Goal: Task Accomplishment & Management: Complete application form

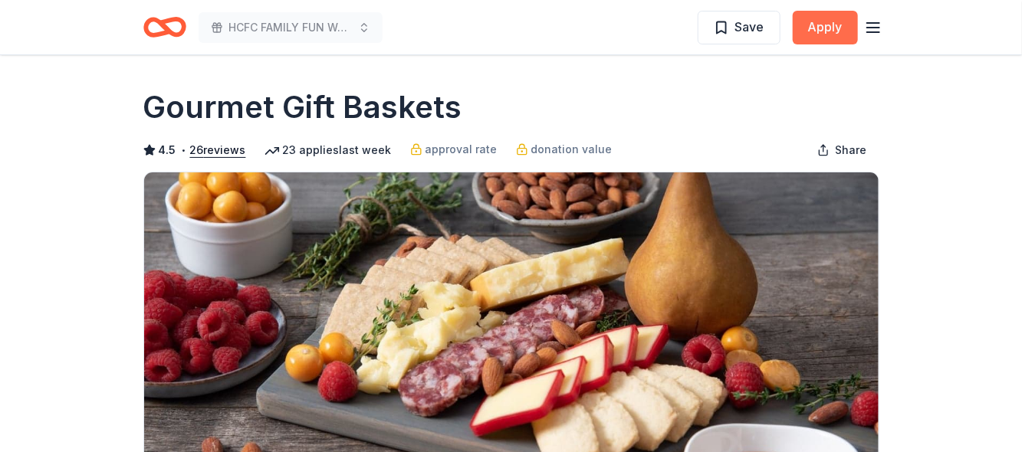
click at [823, 34] on button "Apply" at bounding box center [825, 28] width 65 height 34
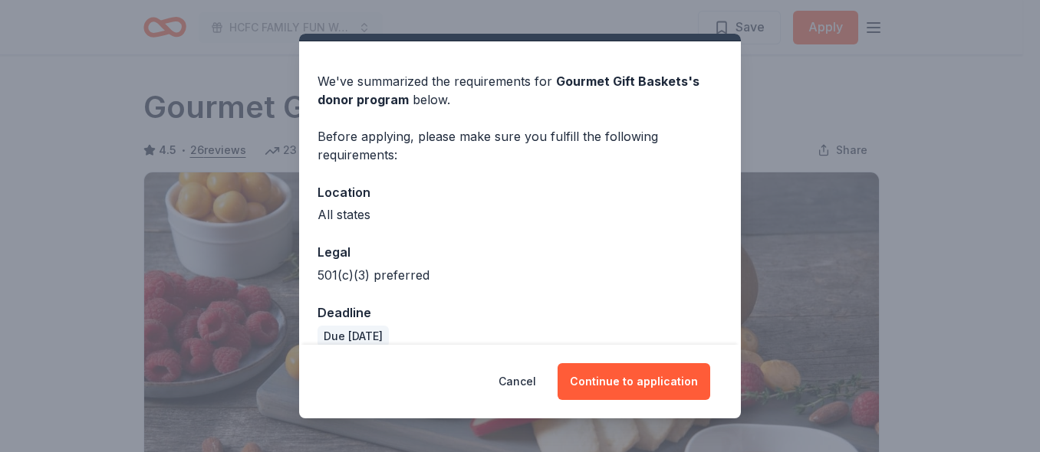
scroll to position [56, 0]
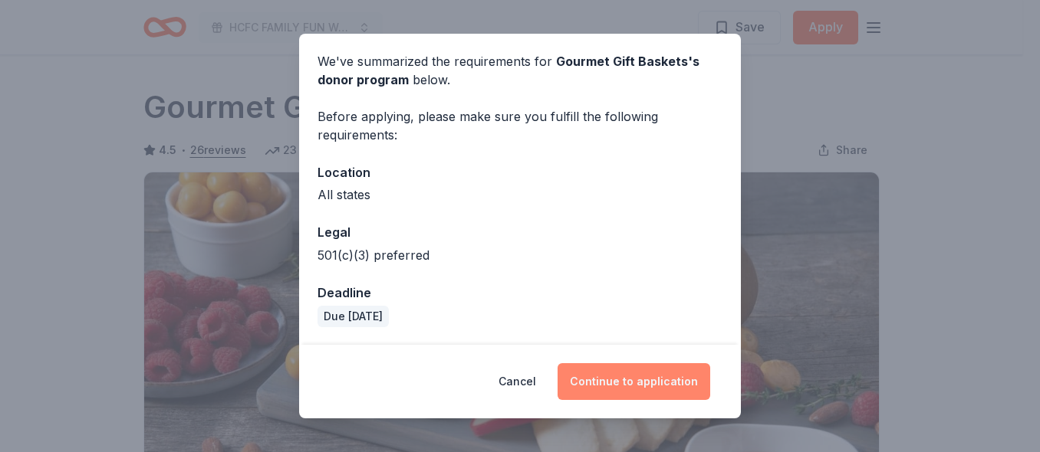
click at [617, 393] on button "Continue to application" at bounding box center [633, 381] width 153 height 37
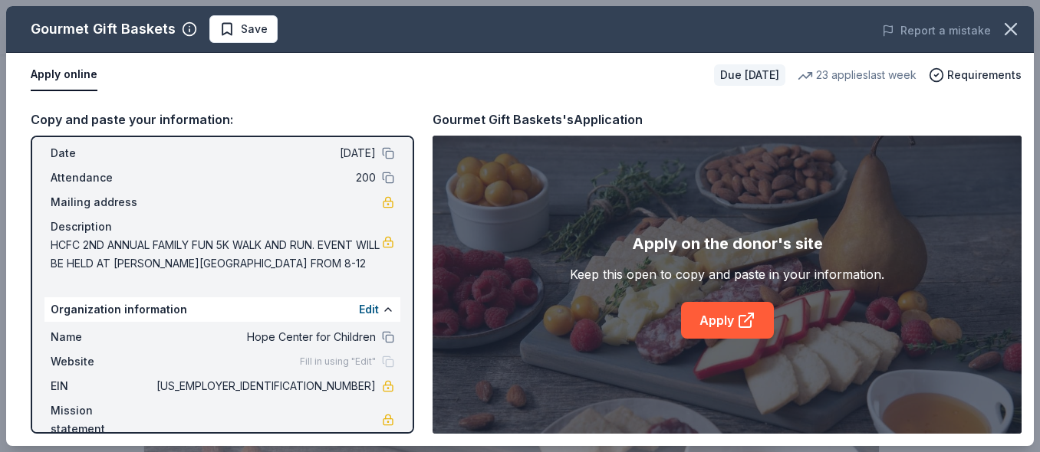
scroll to position [84, 0]
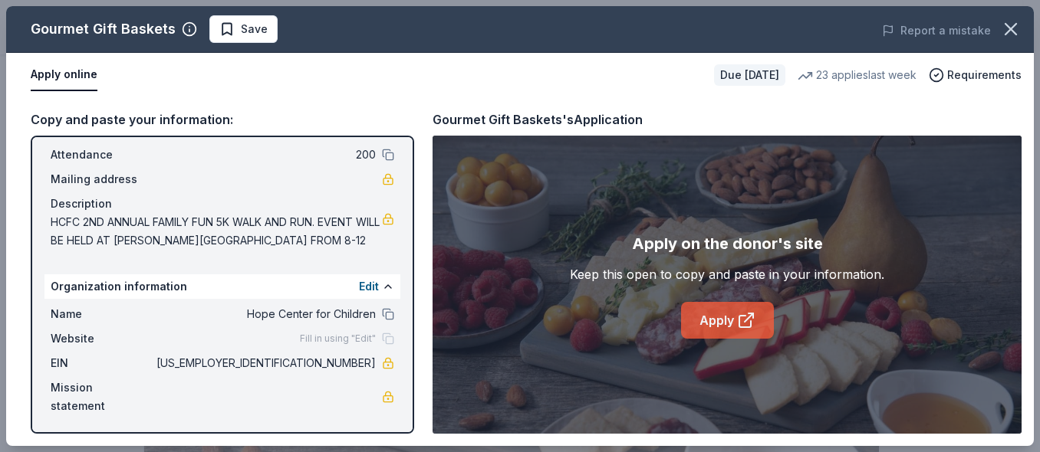
click at [738, 312] on icon at bounding box center [746, 320] width 18 height 18
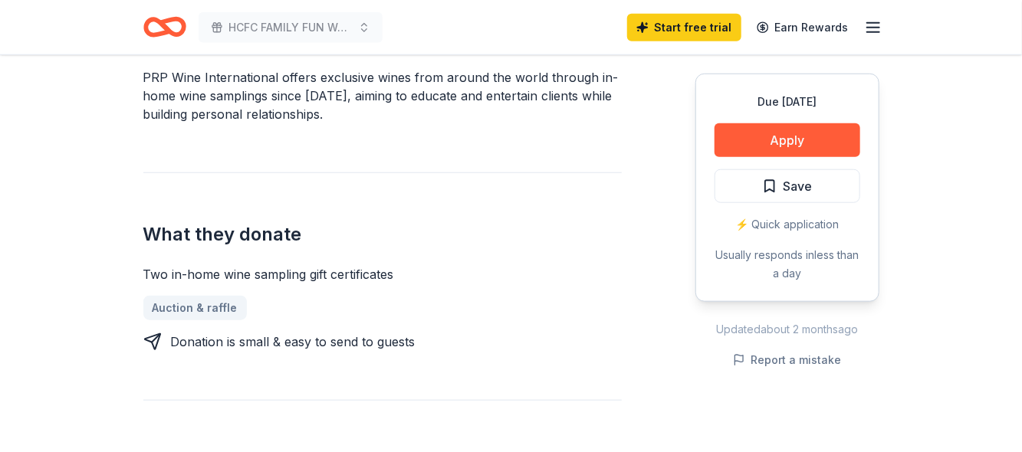
scroll to position [459, 0]
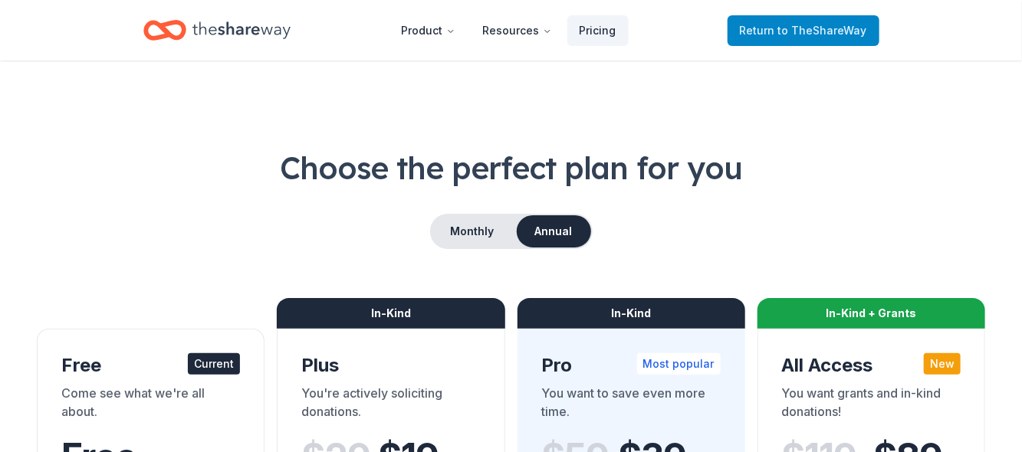
click at [804, 27] on span "to TheShareWay" at bounding box center [822, 30] width 89 height 13
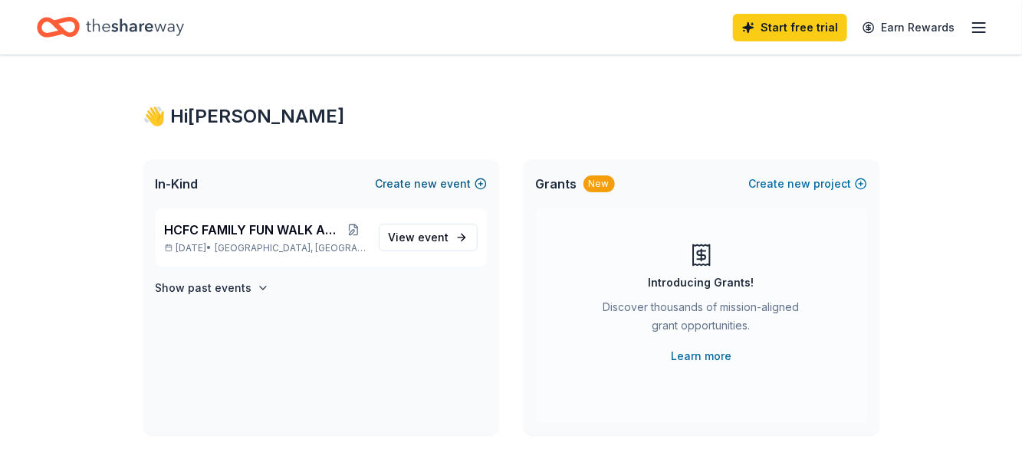
click at [432, 183] on span "new" at bounding box center [426, 184] width 23 height 18
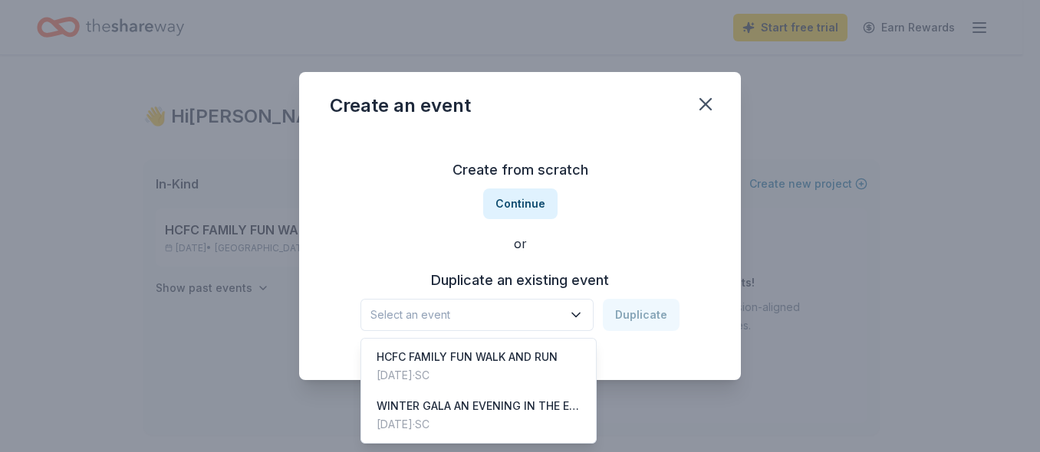
click at [433, 311] on span "Select an event" at bounding box center [466, 315] width 192 height 18
click at [417, 399] on div "WINTER GALA AN EVENING IN THE ENCHANTED FOREST" at bounding box center [478, 406] width 204 height 18
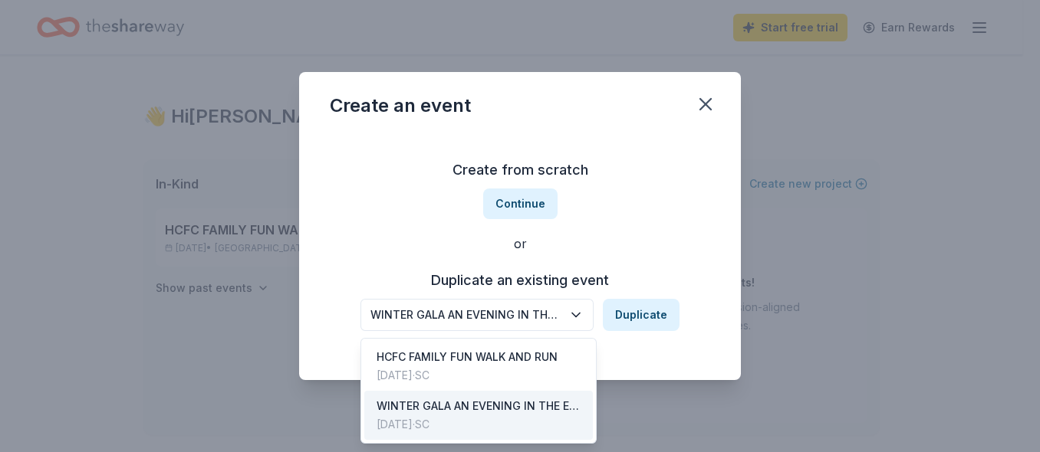
click at [582, 319] on icon "button" at bounding box center [575, 314] width 15 height 15
click at [570, 317] on button "WINTER GALA AN EVENING IN THE ENCHANTED FOREST" at bounding box center [476, 315] width 233 height 32
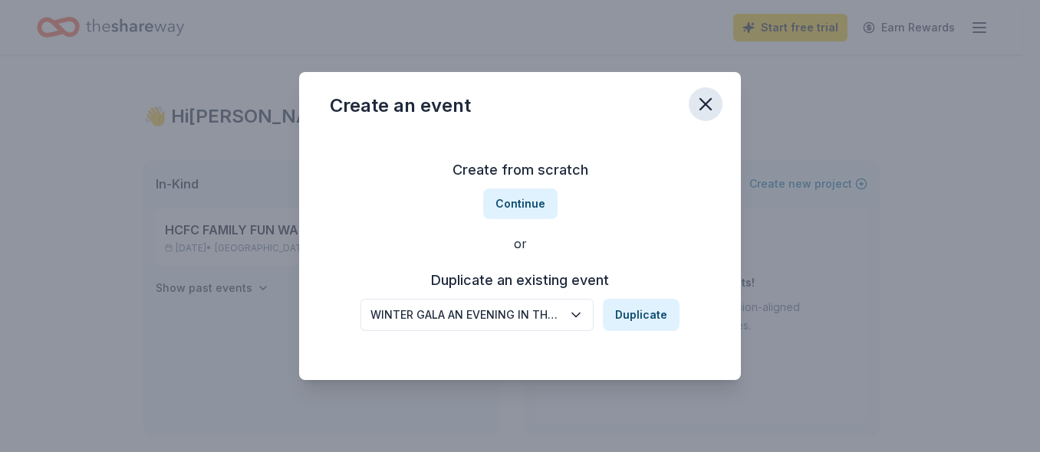
click at [697, 107] on icon "button" at bounding box center [705, 104] width 21 height 21
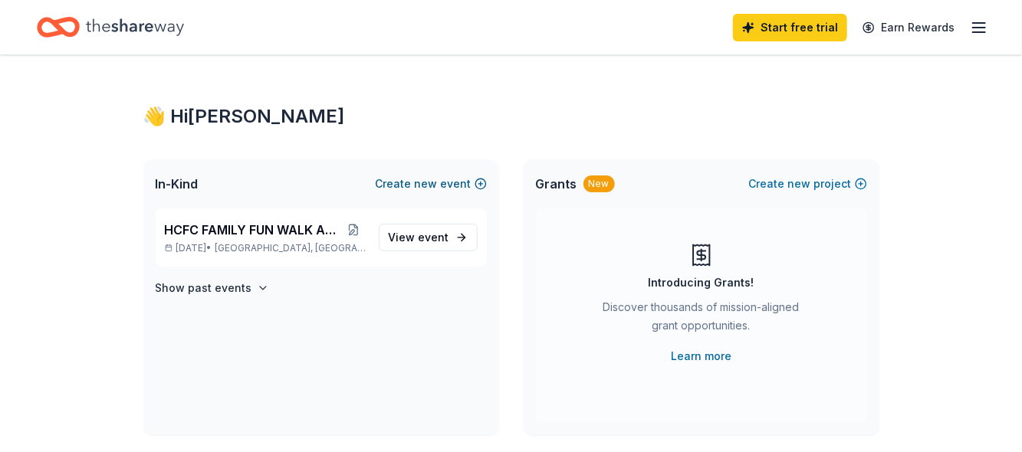
click at [410, 179] on button "Create new event" at bounding box center [431, 184] width 111 height 18
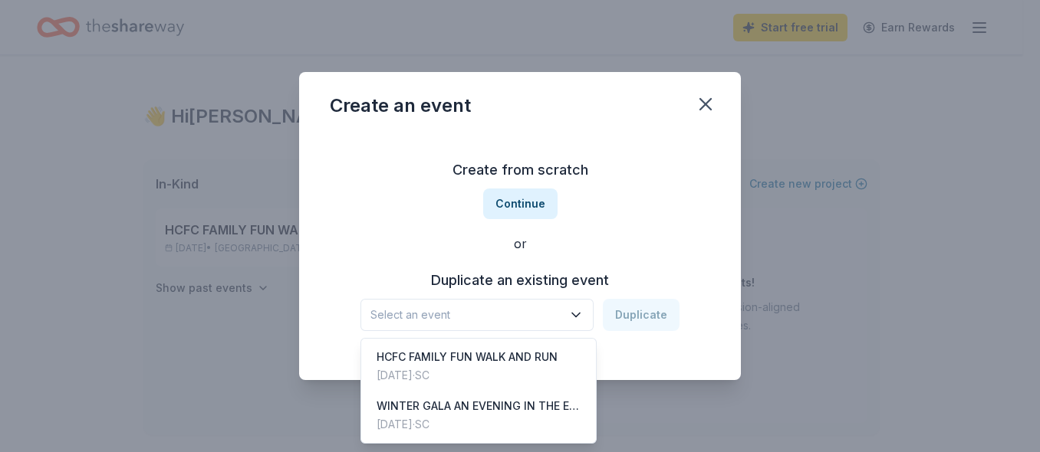
click at [412, 302] on button "Select an event" at bounding box center [476, 315] width 233 height 32
click at [701, 110] on div "Create an event Create from scratch Continue or Duplicate an existing event Sel…" at bounding box center [520, 226] width 442 height 308
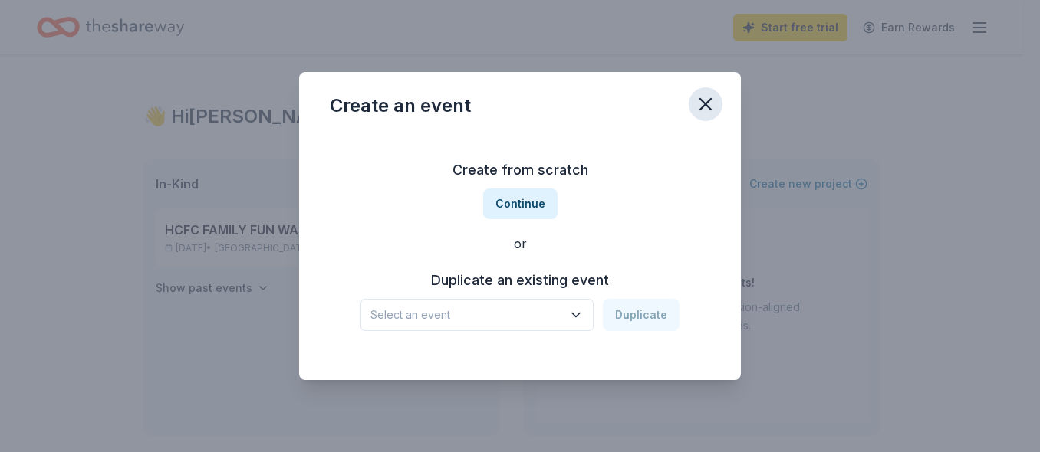
click at [695, 112] on icon "button" at bounding box center [705, 104] width 21 height 21
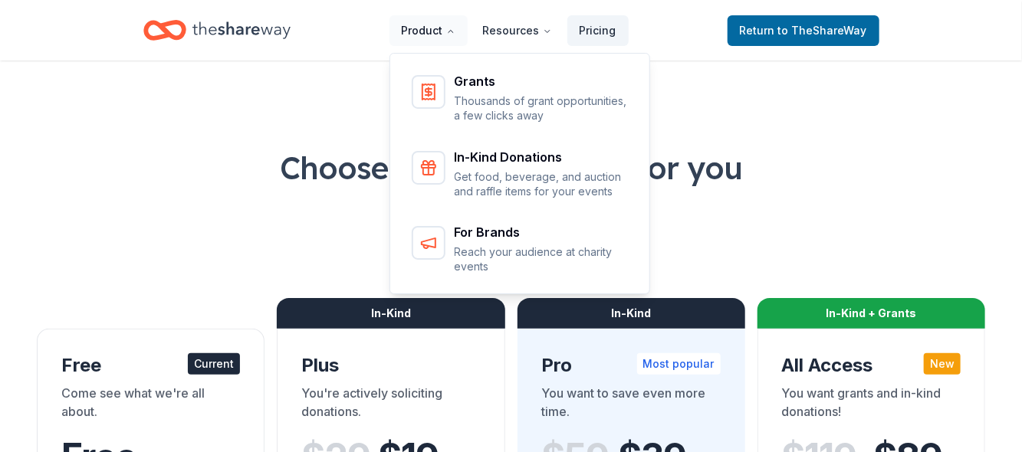
click at [422, 34] on button "Product" at bounding box center [428, 30] width 78 height 31
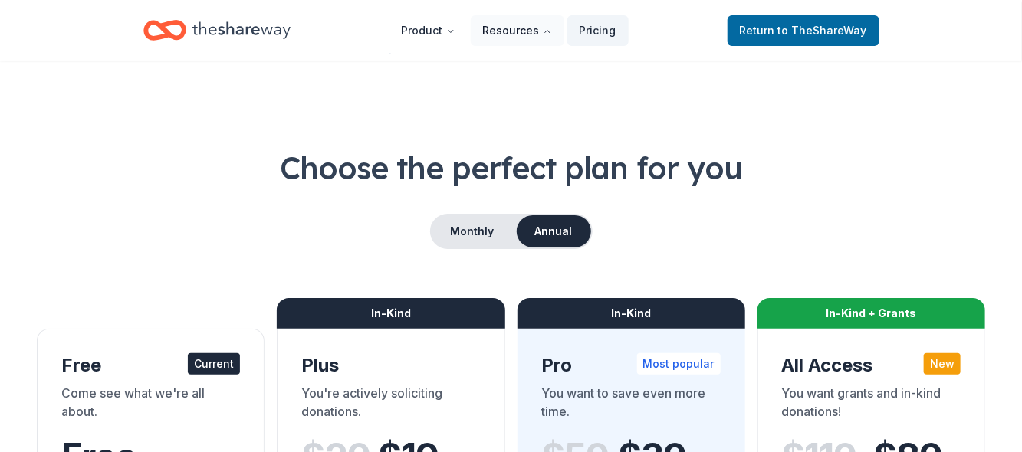
click at [487, 31] on button "Resources" at bounding box center [518, 30] width 94 height 31
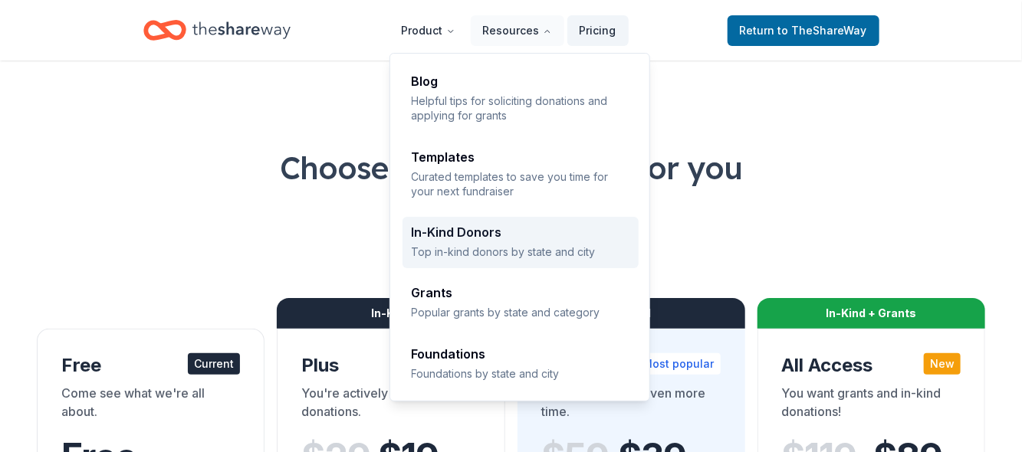
click at [462, 254] on p "Top in-kind donors by state and city" at bounding box center [521, 252] width 218 height 15
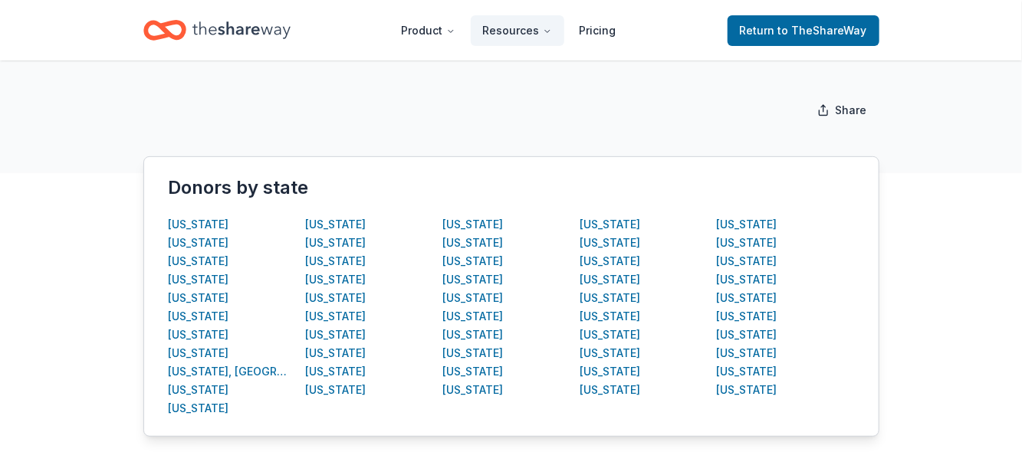
scroll to position [229, 0]
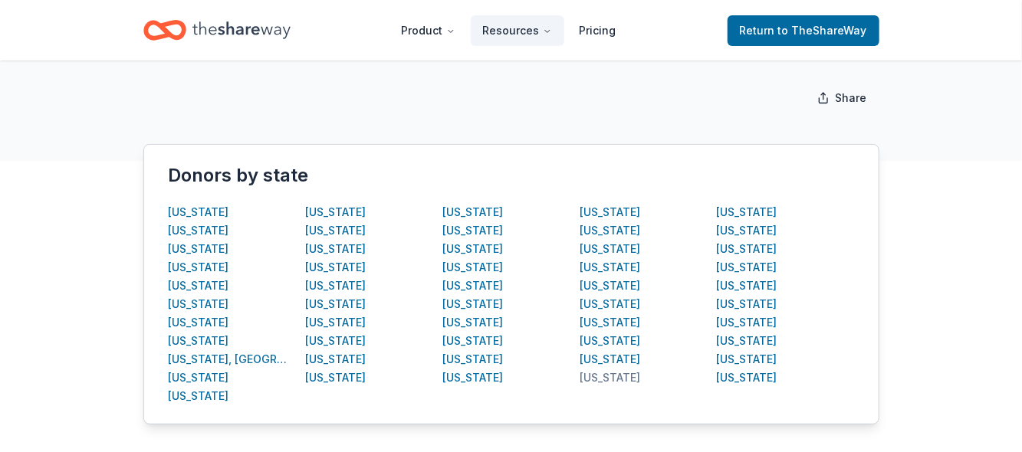
click at [605, 379] on div "South Carolina" at bounding box center [610, 378] width 61 height 18
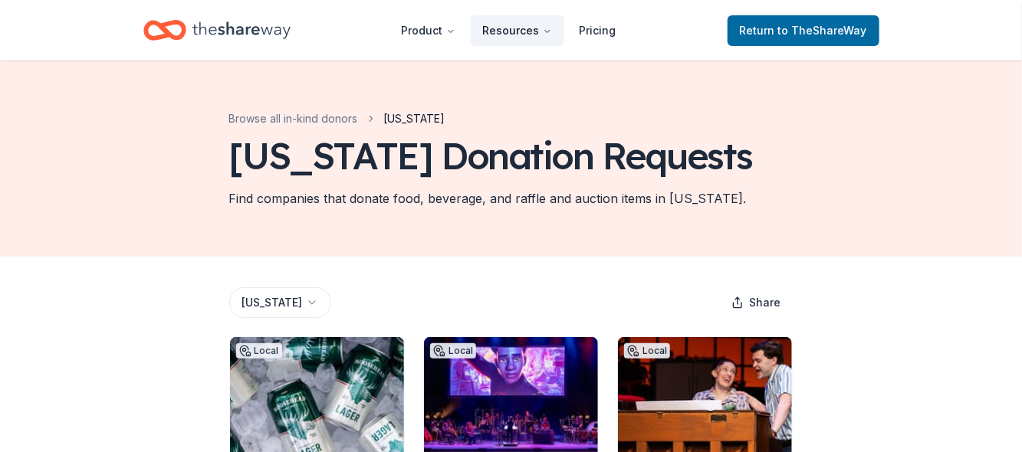
click at [509, 34] on button "Resources" at bounding box center [518, 30] width 94 height 31
click at [509, 41] on button "Resources" at bounding box center [518, 30] width 94 height 31
click at [509, 44] on button "Resources" at bounding box center [518, 30] width 94 height 31
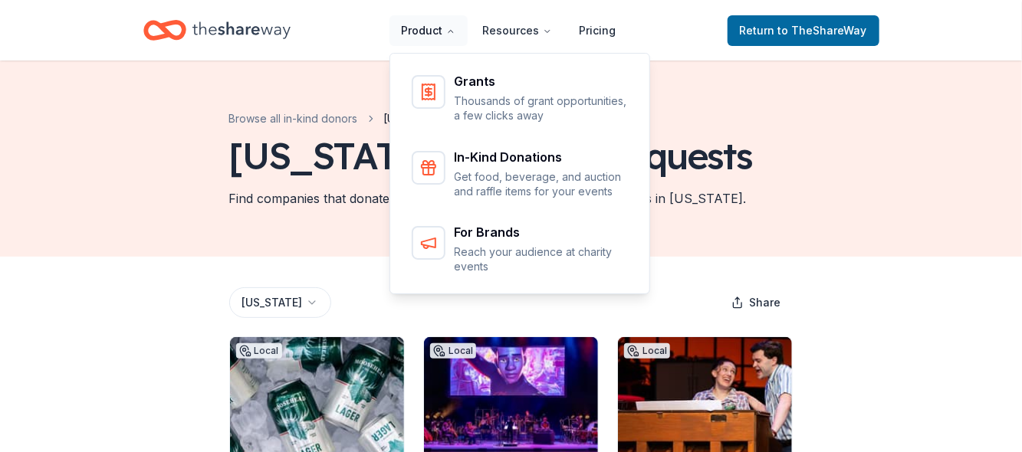
click at [442, 37] on button "Product" at bounding box center [428, 30] width 78 height 31
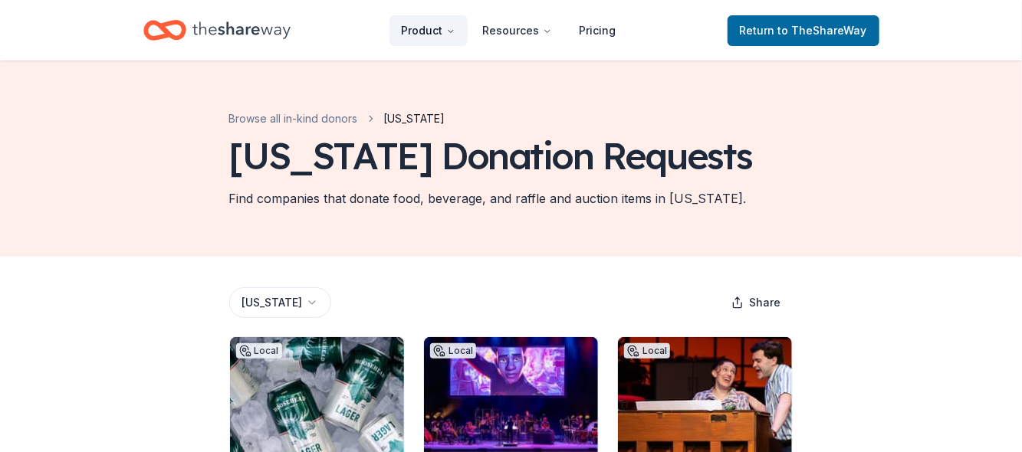
click at [442, 37] on button "Product" at bounding box center [428, 30] width 78 height 31
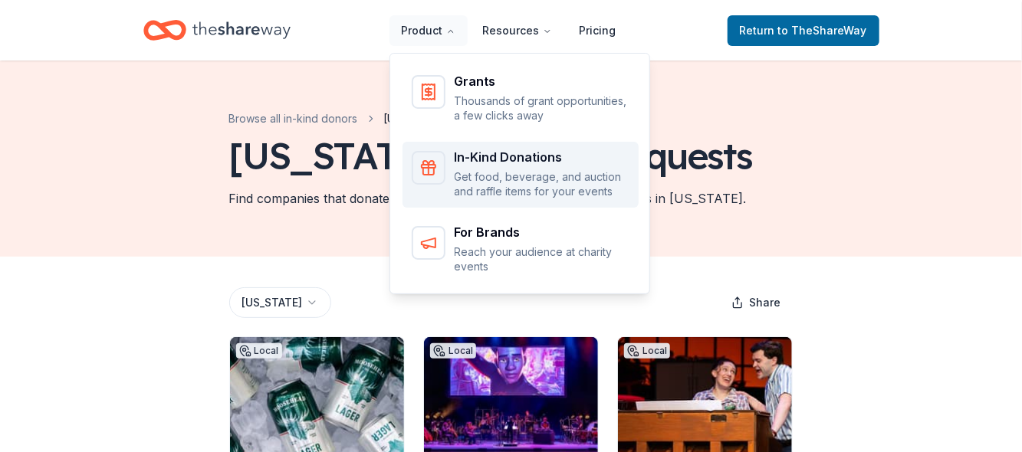
click at [472, 186] on p "Get food, beverage, and auction and raffle items for your events" at bounding box center [542, 184] width 175 height 30
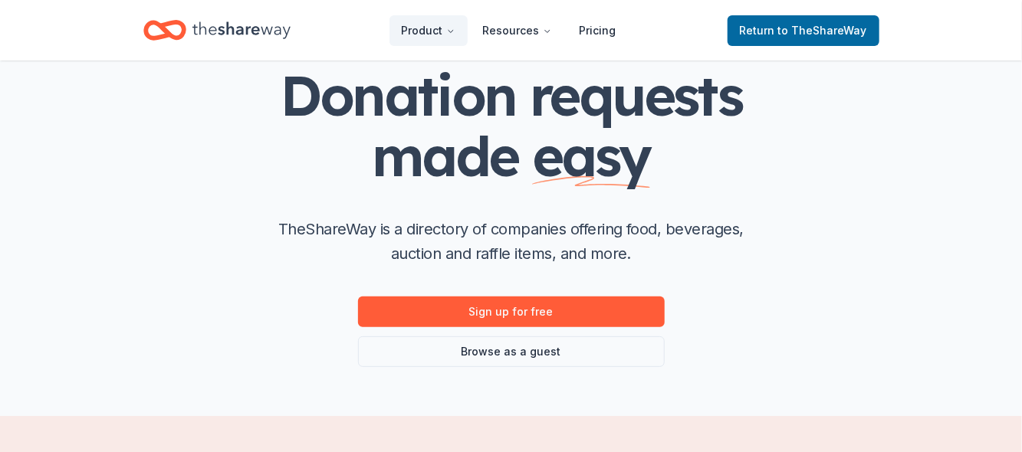
scroll to position [115, 0]
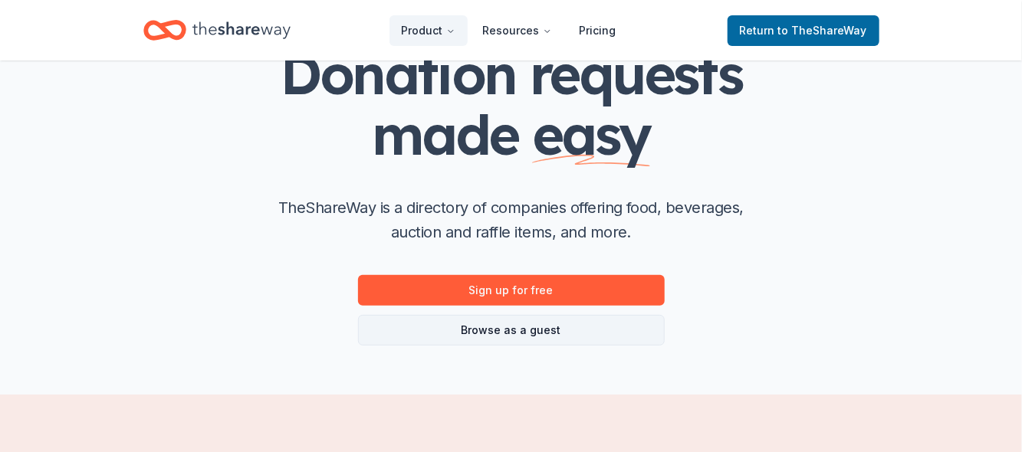
click at [488, 330] on link "Browse as a guest" at bounding box center [511, 330] width 307 height 31
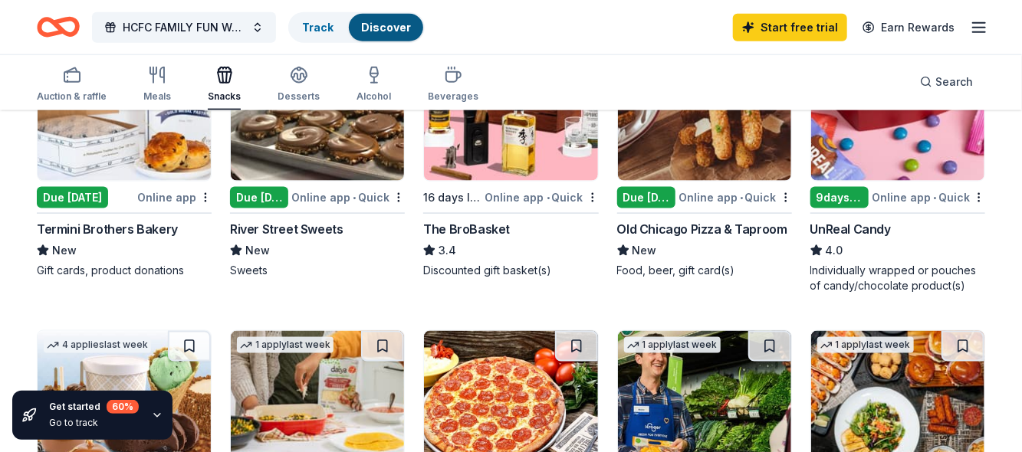
scroll to position [805, 0]
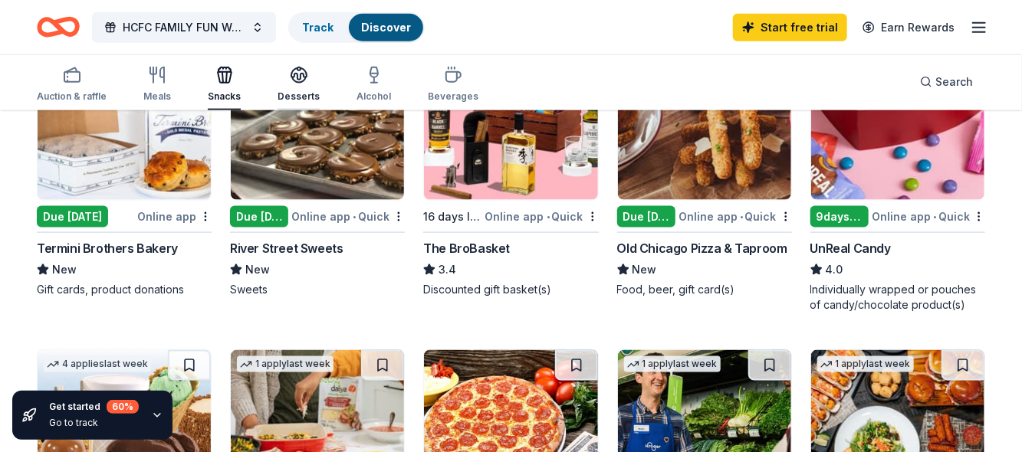
click at [300, 92] on div "Desserts" at bounding box center [299, 96] width 42 height 12
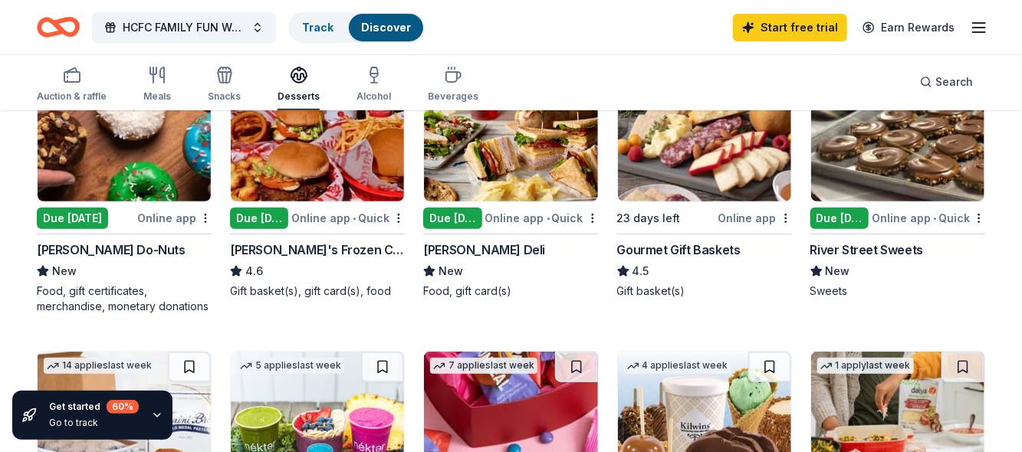
scroll to position [229, 0]
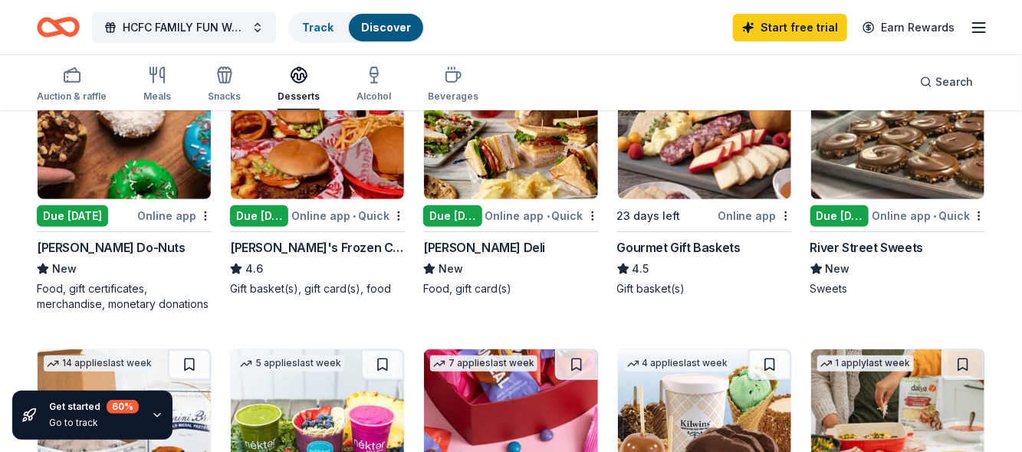
click at [154, 213] on div "Online app" at bounding box center [174, 215] width 74 height 19
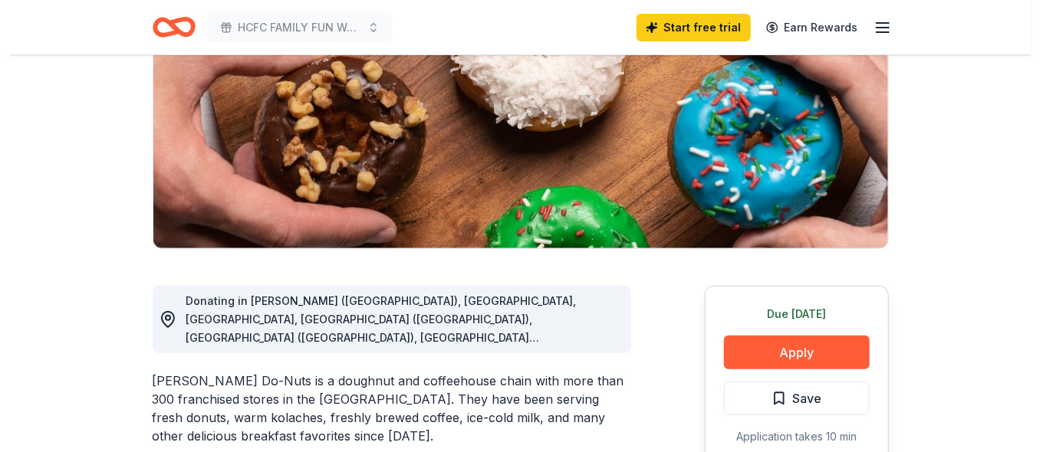
scroll to position [229, 0]
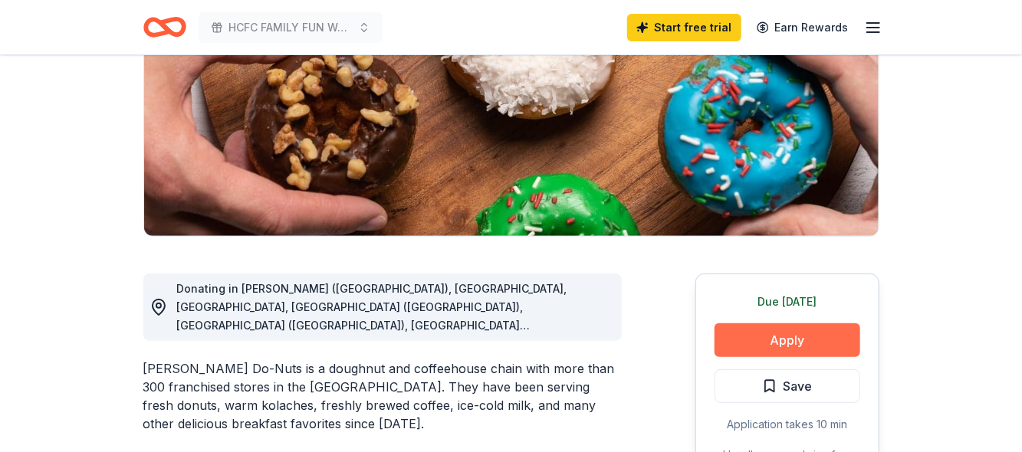
click at [772, 342] on button "Apply" at bounding box center [787, 341] width 146 height 34
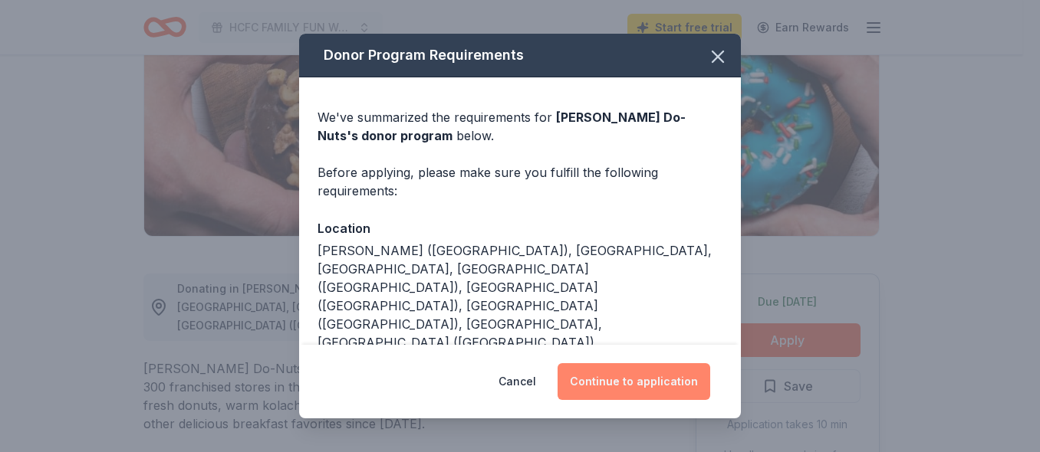
click at [646, 377] on button "Continue to application" at bounding box center [633, 381] width 153 height 37
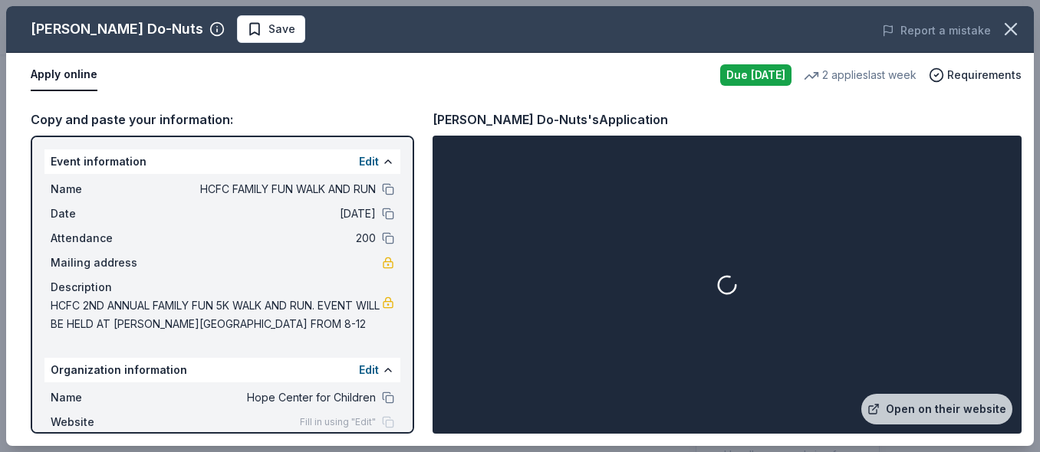
scroll to position [84, 0]
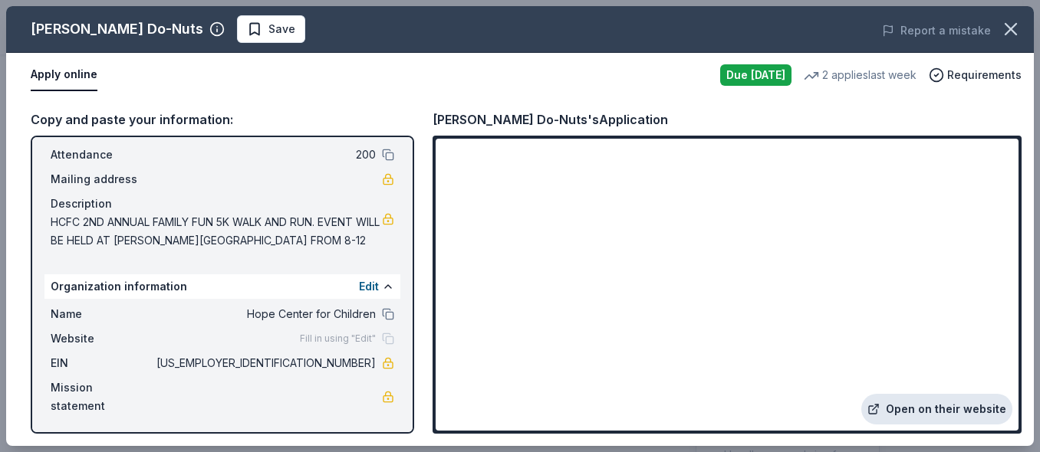
click at [944, 415] on link "Open on their website" at bounding box center [936, 409] width 151 height 31
